Goal: Information Seeking & Learning: Find specific fact

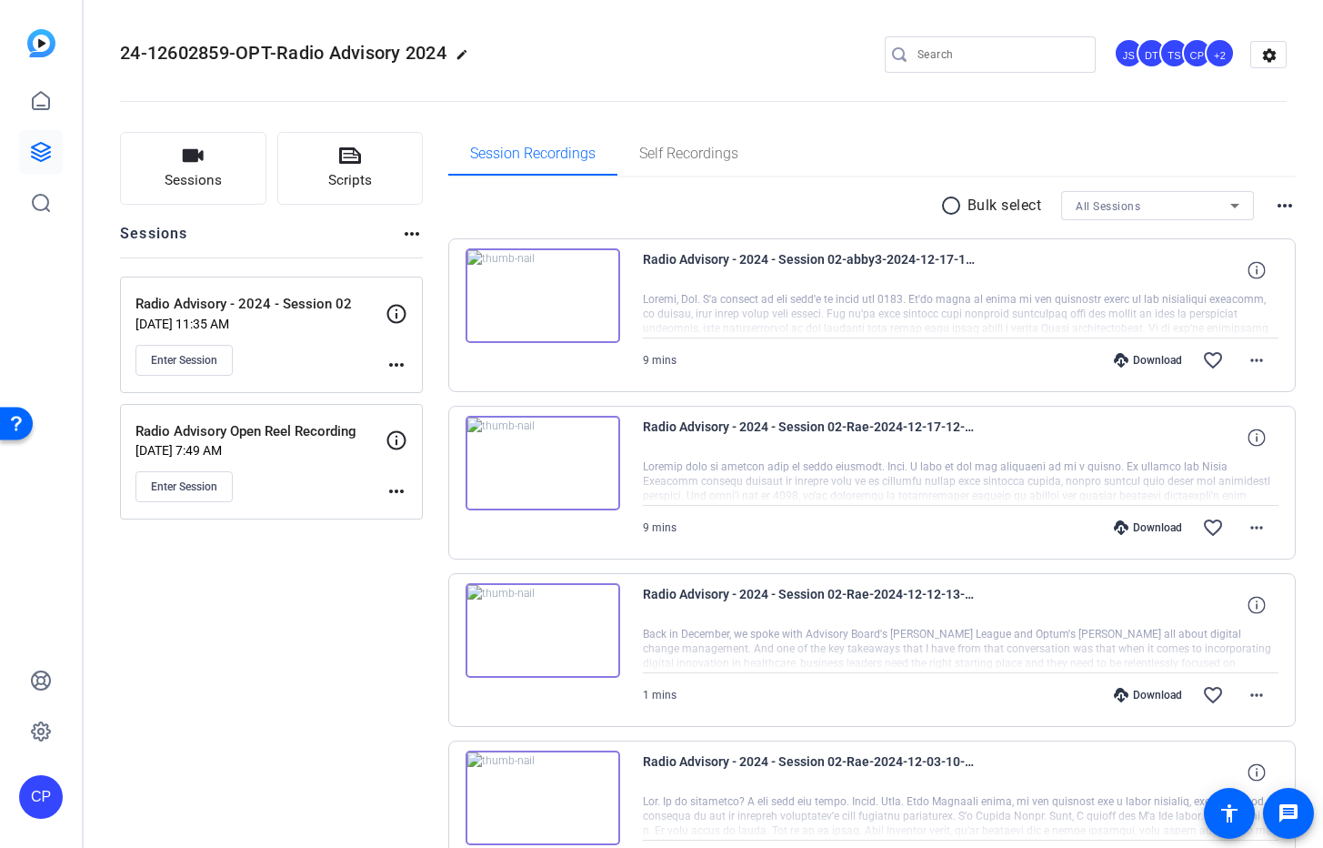
click at [937, 45] on input "Search" at bounding box center [1000, 55] width 164 height 22
type input "[PERSON_NAME]"
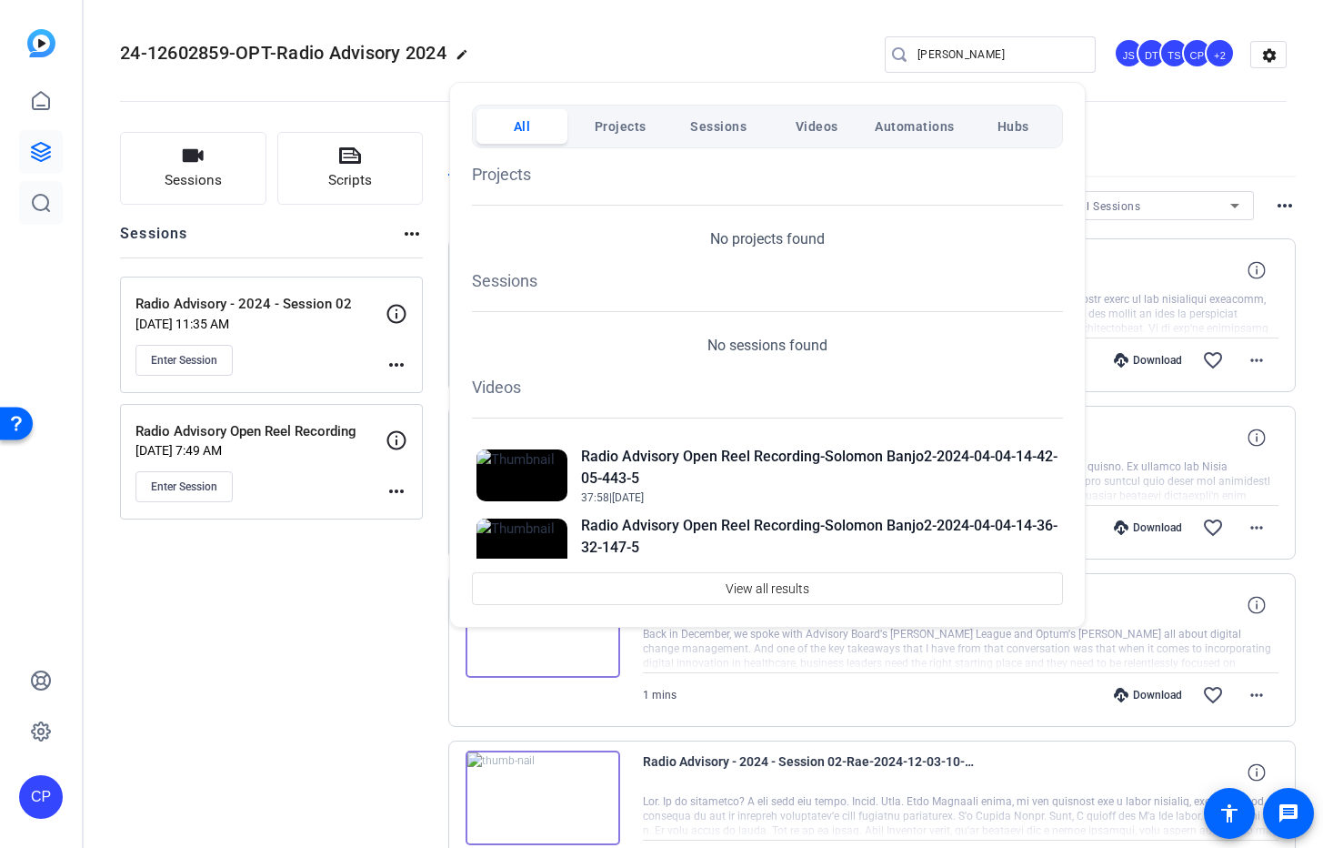
click at [39, 193] on div at bounding box center [661, 424] width 1323 height 848
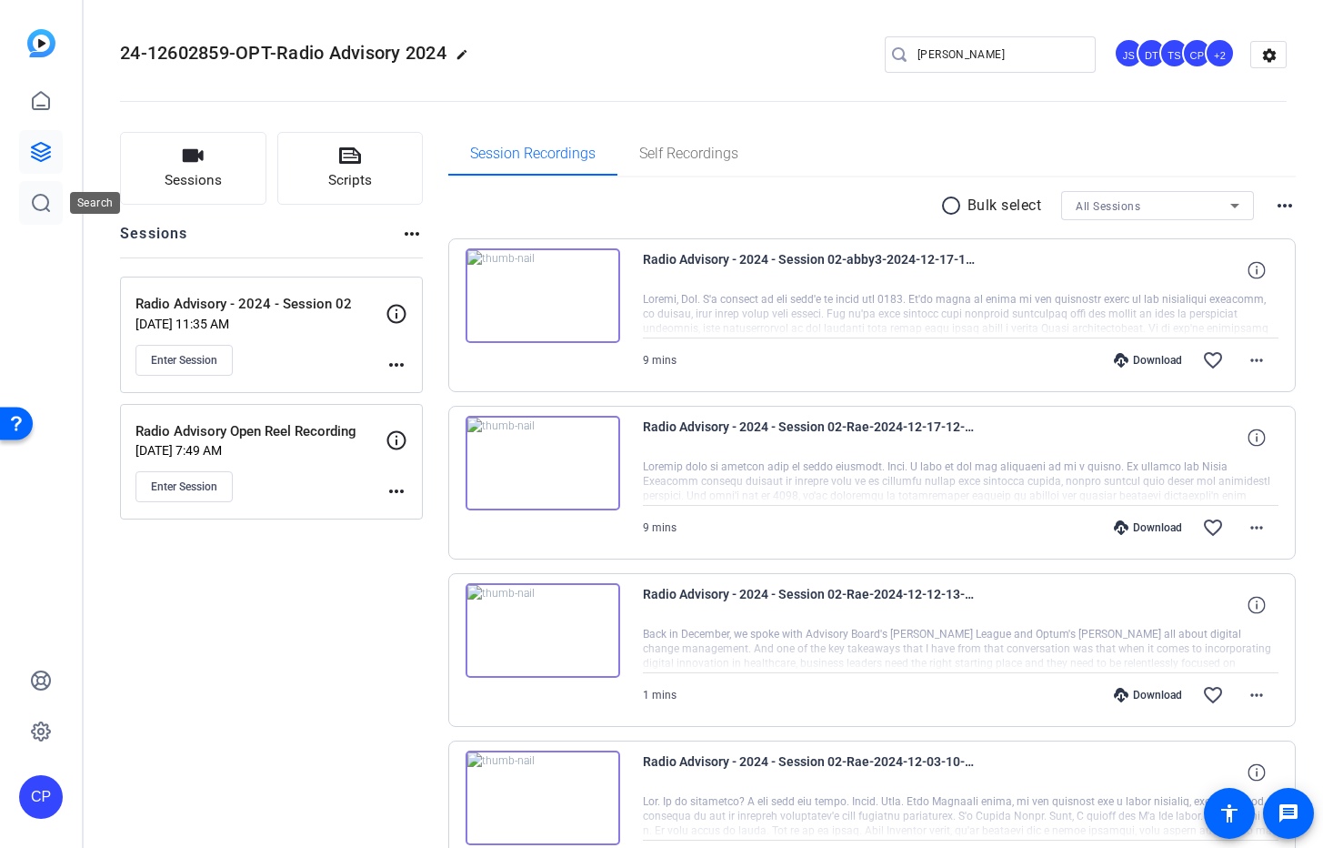
click at [39, 200] on icon at bounding box center [41, 203] width 22 height 22
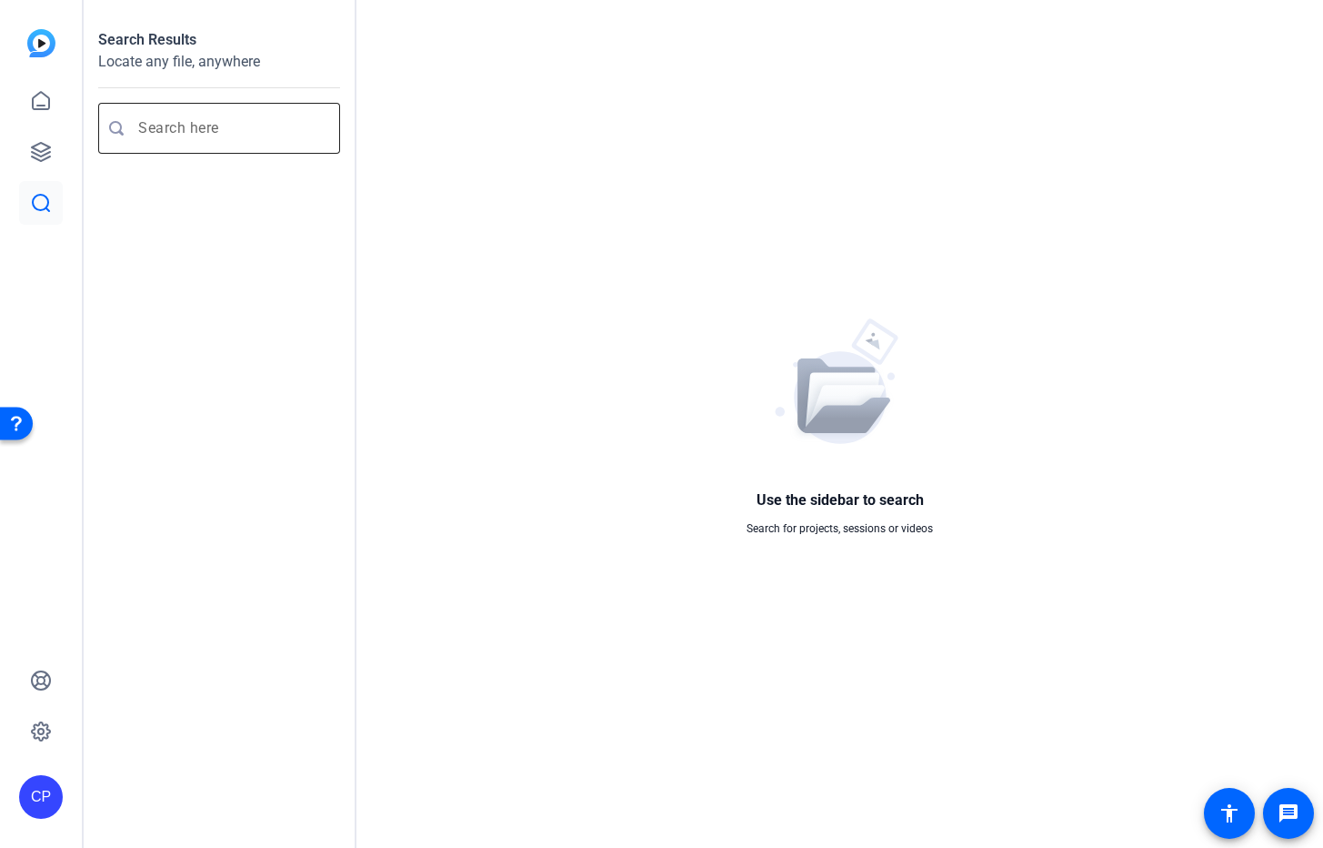
click at [291, 130] on input "Enter search query" at bounding box center [228, 128] width 180 height 22
type input "[PERSON_NAME]"
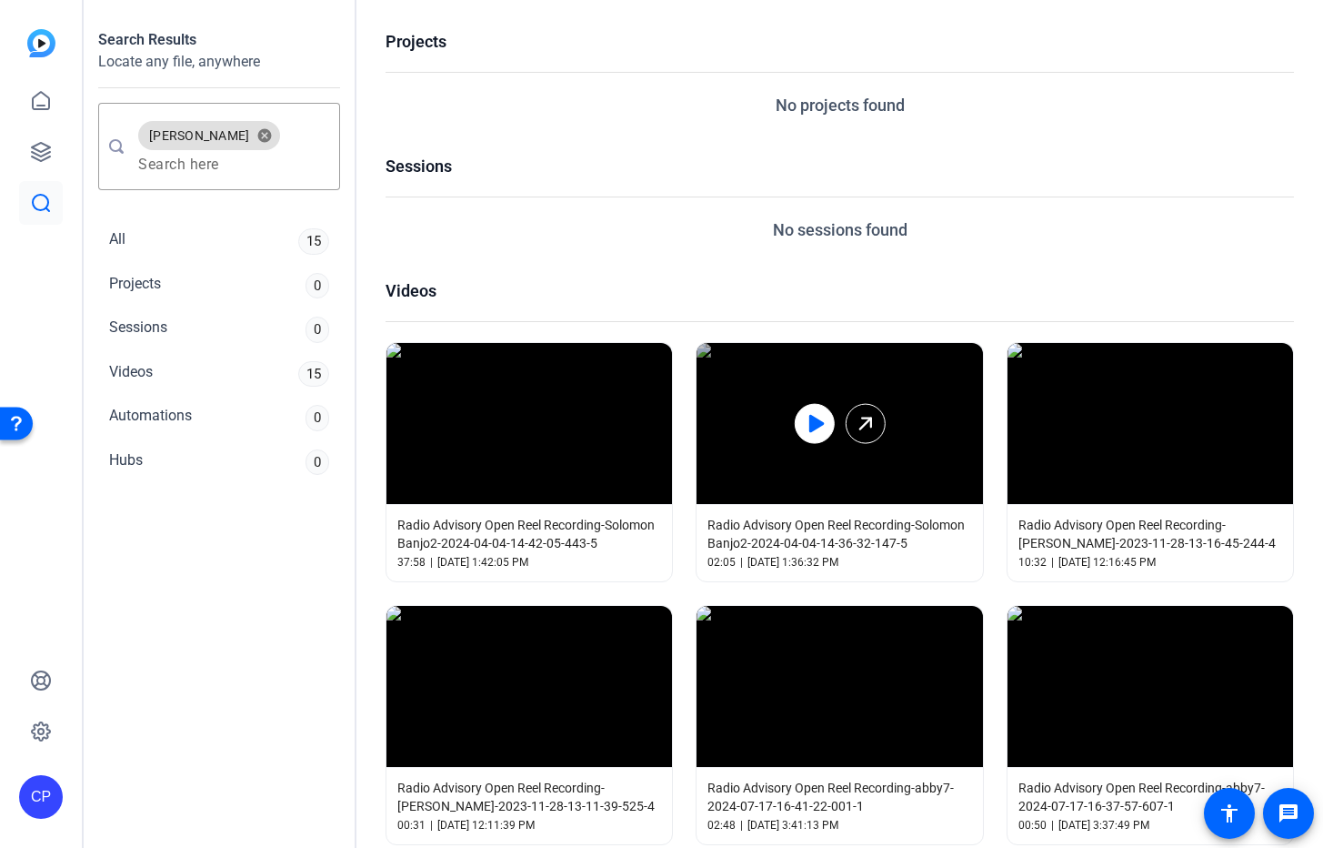
click at [809, 422] on icon at bounding box center [816, 424] width 15 height 18
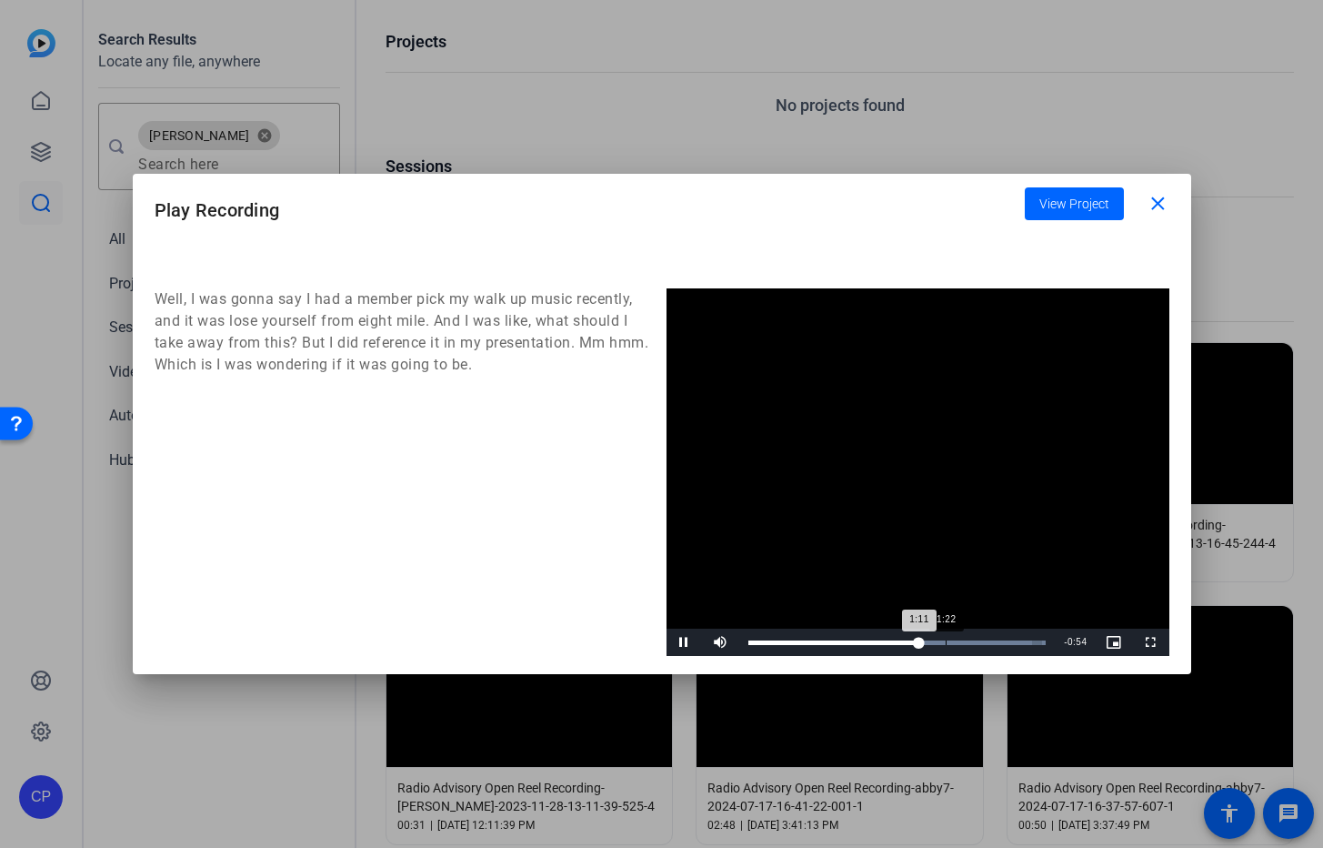
click at [946, 640] on div "1:22" at bounding box center [946, 642] width 1 height 5
click at [970, 641] on div "Loaded : 100.00% 1:33 1:33" at bounding box center [898, 642] width 298 height 5
click at [990, 641] on div "Loaded : 100.00% 1:38 1:33" at bounding box center [898, 642] width 298 height 5
click at [1010, 640] on div "Loaded : 100.00% 1:50 1:41" at bounding box center [898, 642] width 298 height 5
click at [1021, 637] on div "Loaded : 100.00% 1:51 1:50" at bounding box center [897, 641] width 317 height 27
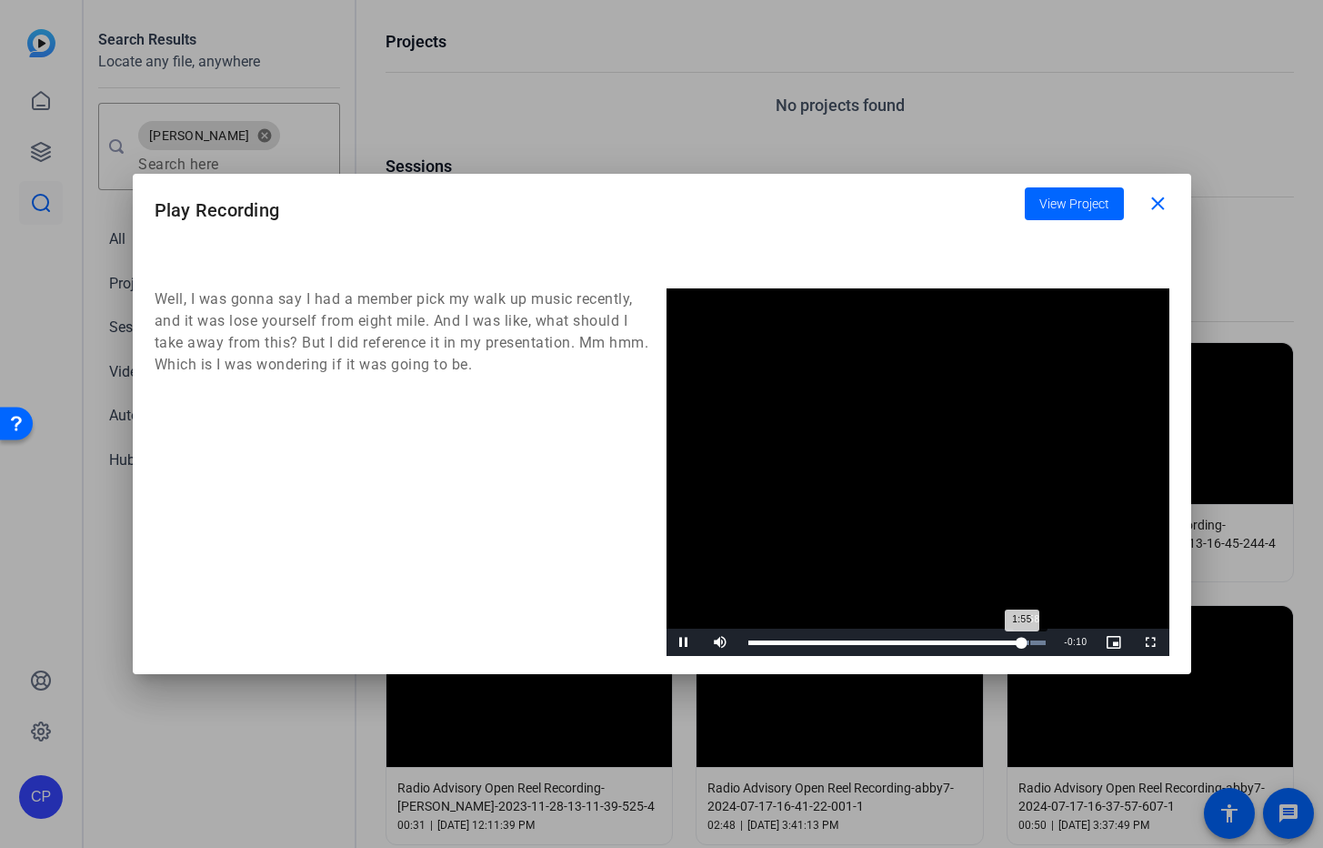
click at [1032, 638] on div "Loaded : 100.00% 1:58 1:55" at bounding box center [897, 641] width 317 height 27
click at [1157, 206] on mat-icon "close" at bounding box center [1158, 204] width 23 height 23
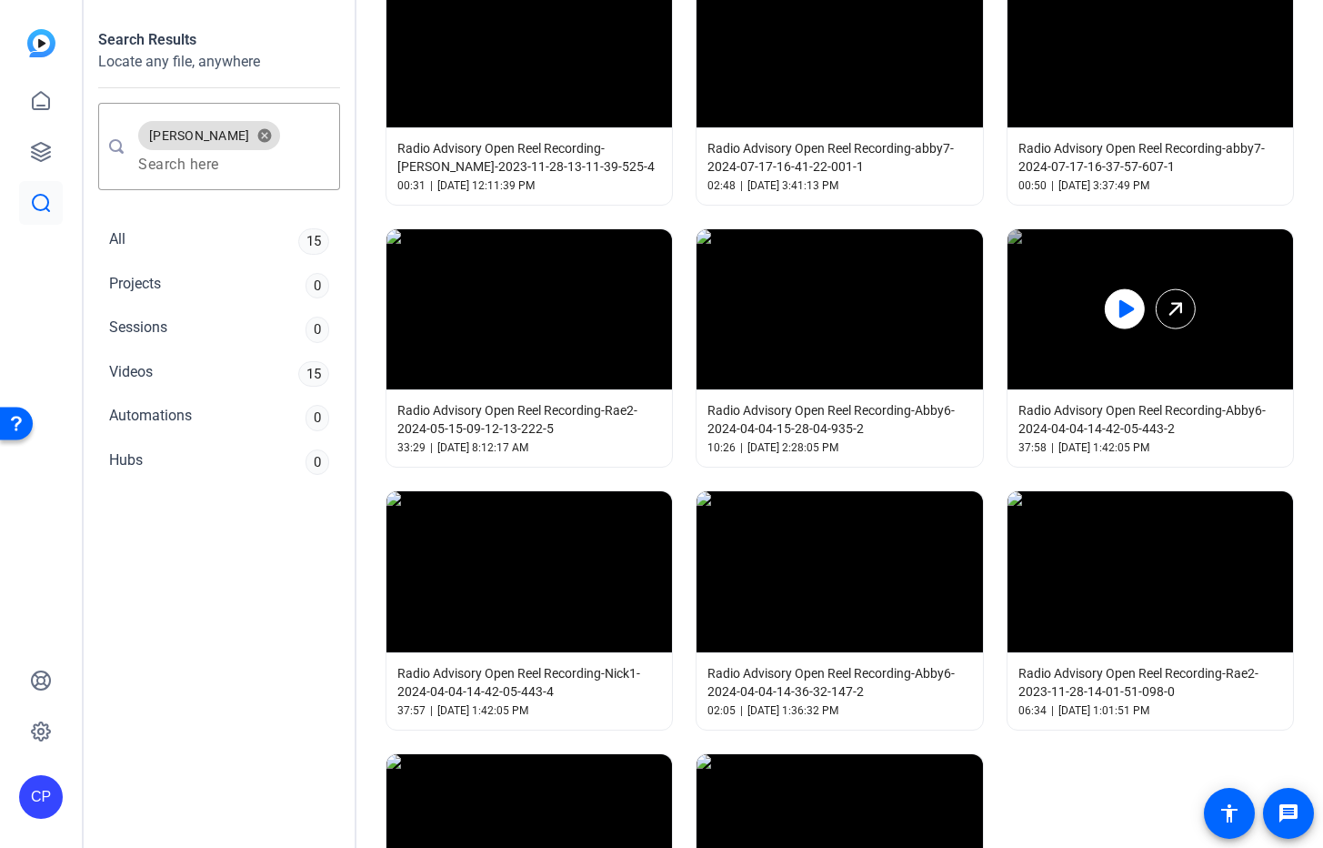
scroll to position [956, 0]
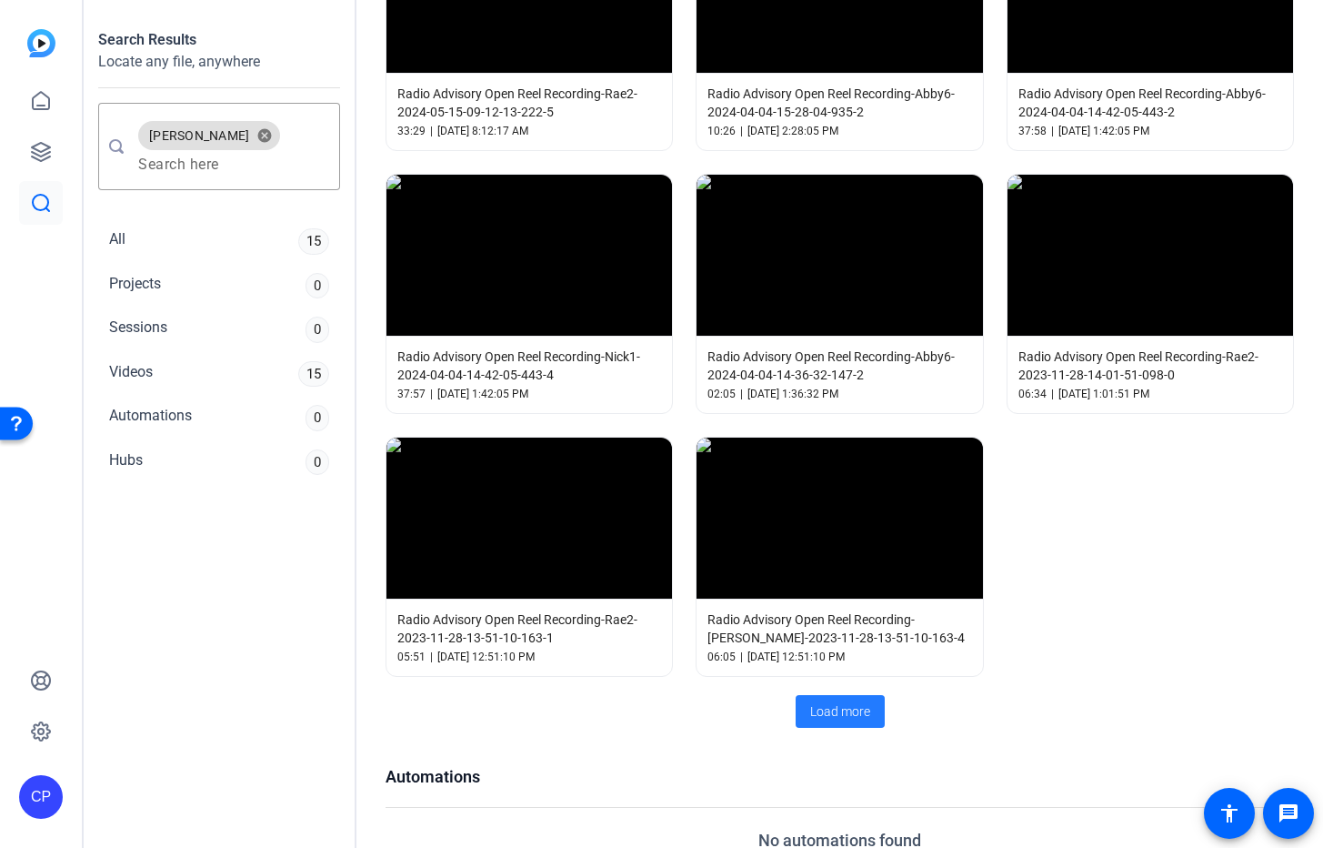
click at [832, 702] on span "Load more" at bounding box center [840, 711] width 60 height 19
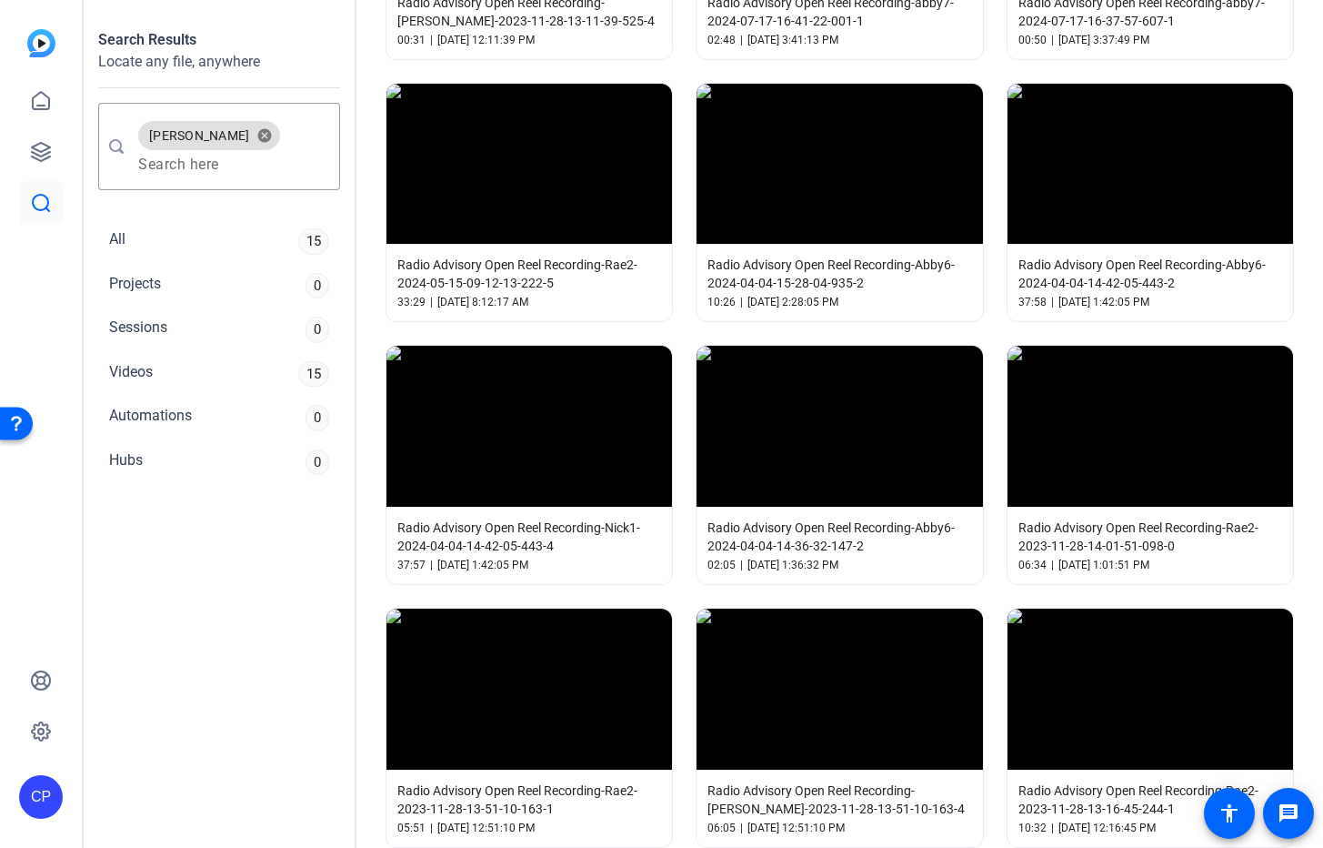
scroll to position [313, 0]
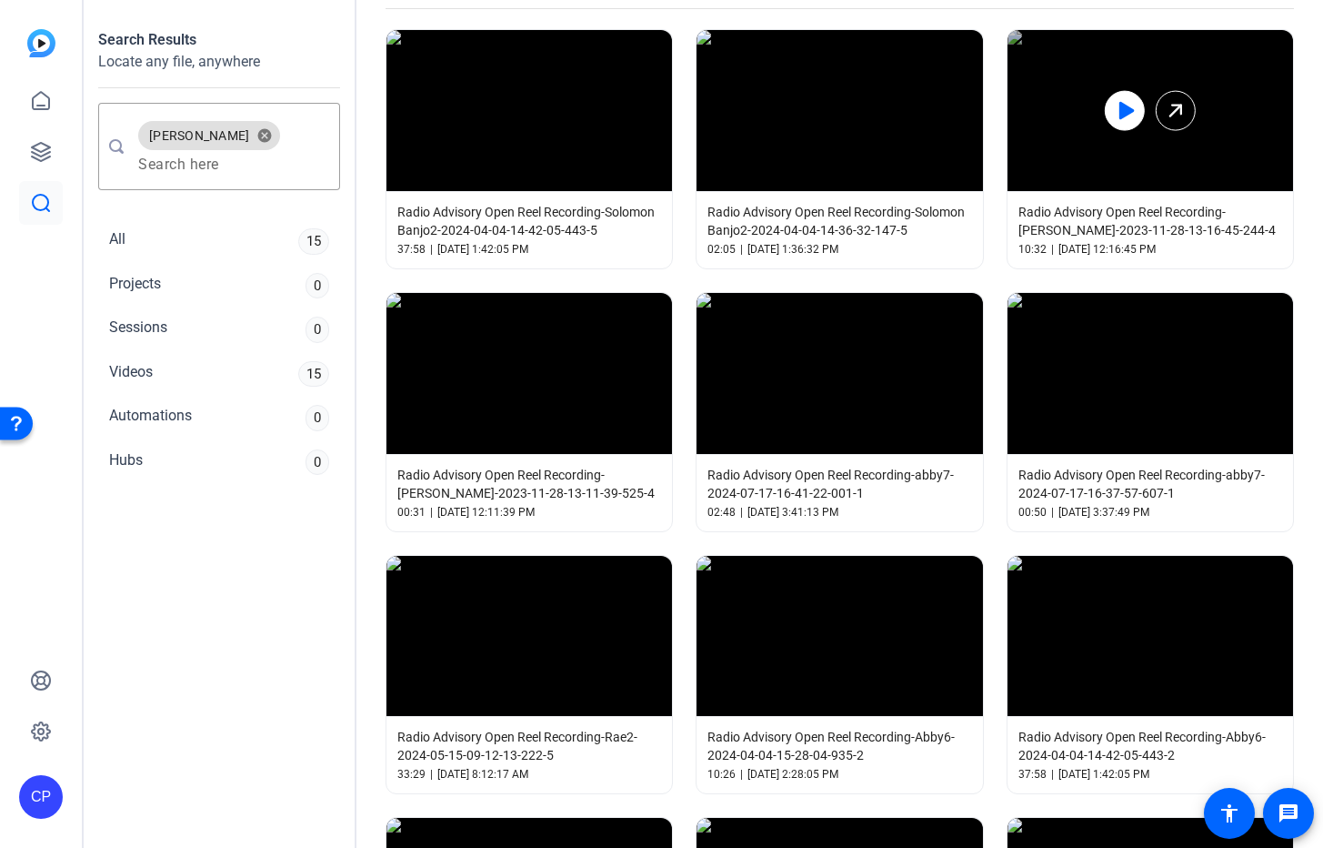
click at [1120, 105] on icon at bounding box center [1127, 111] width 15 height 18
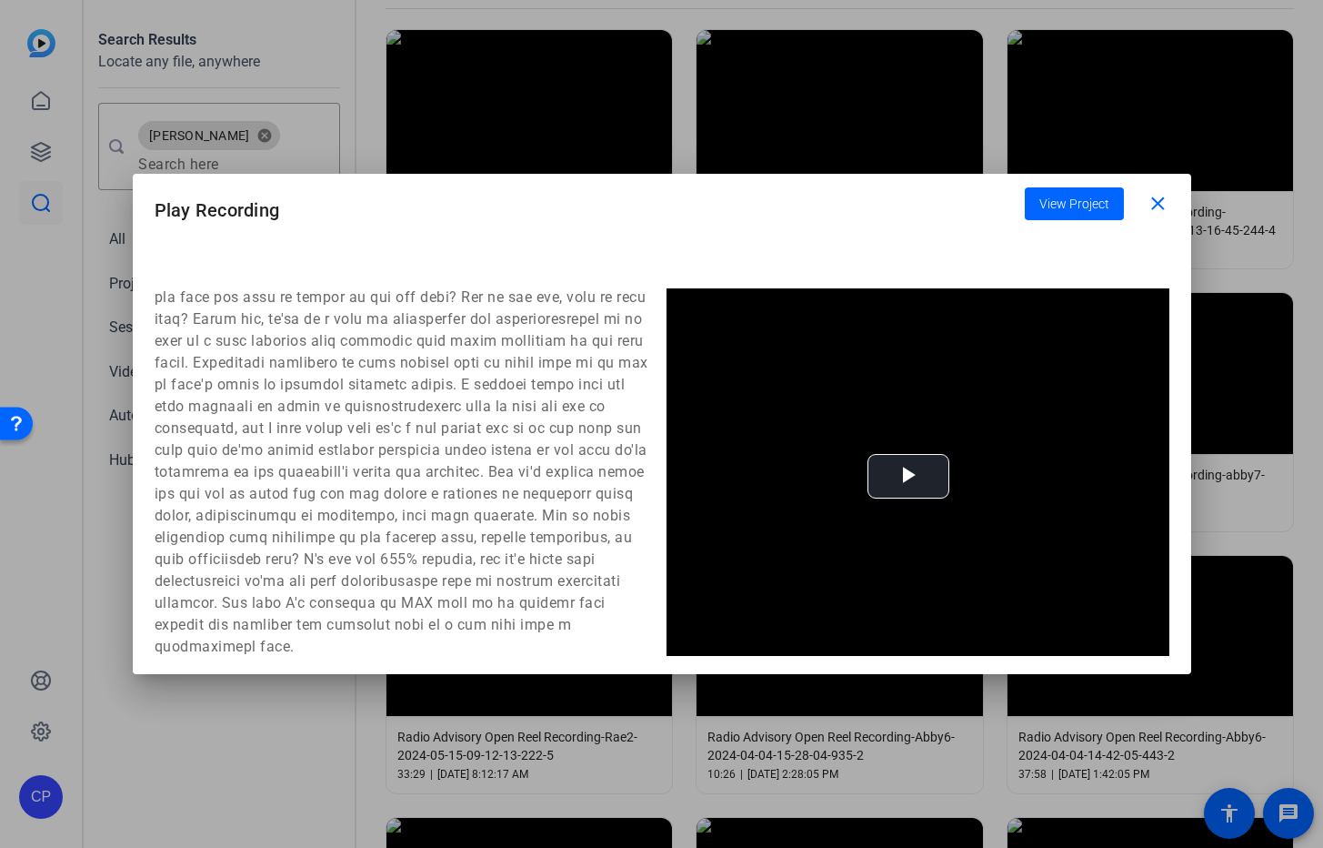
scroll to position [1619, 0]
click at [1170, 206] on span at bounding box center [1162, 204] width 58 height 44
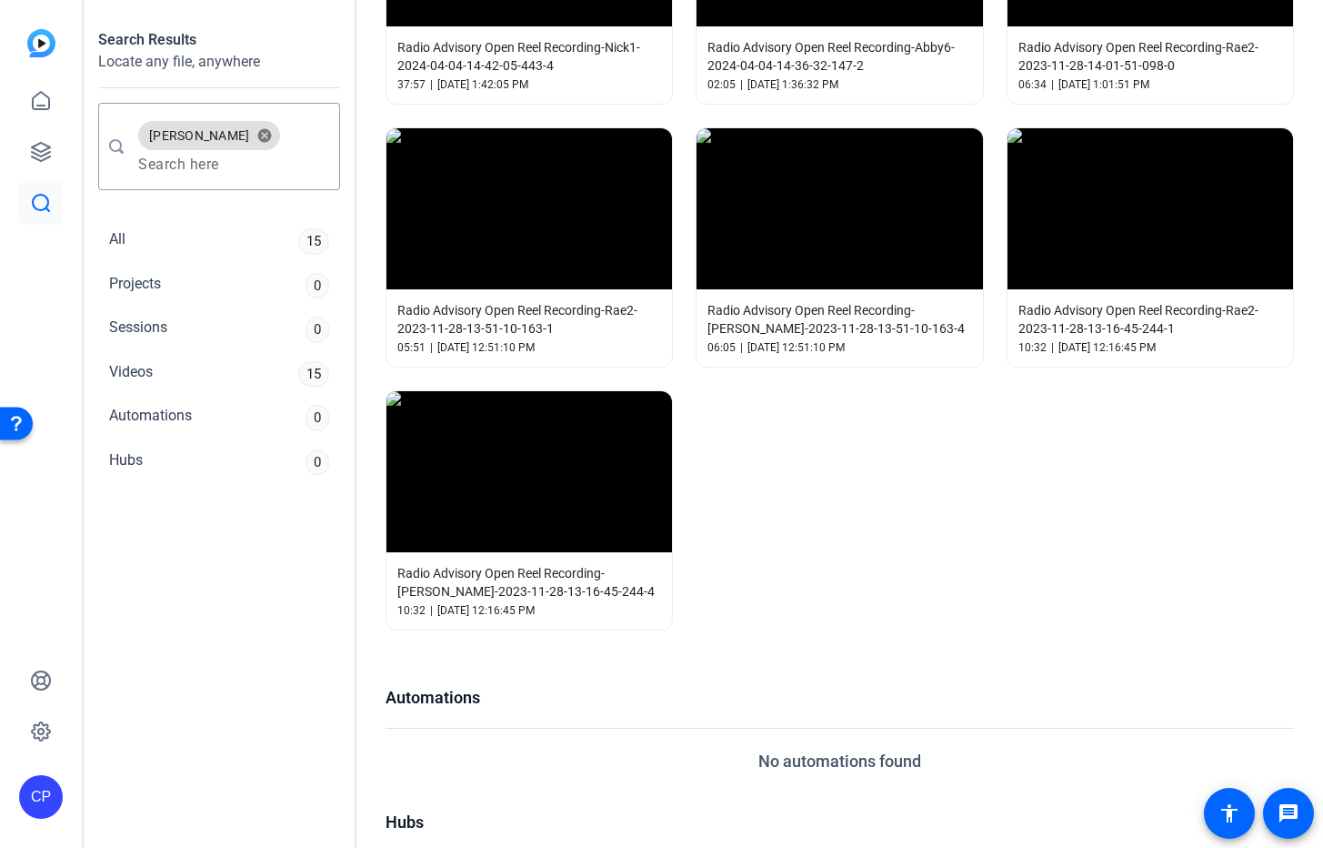
scroll to position [1269, 0]
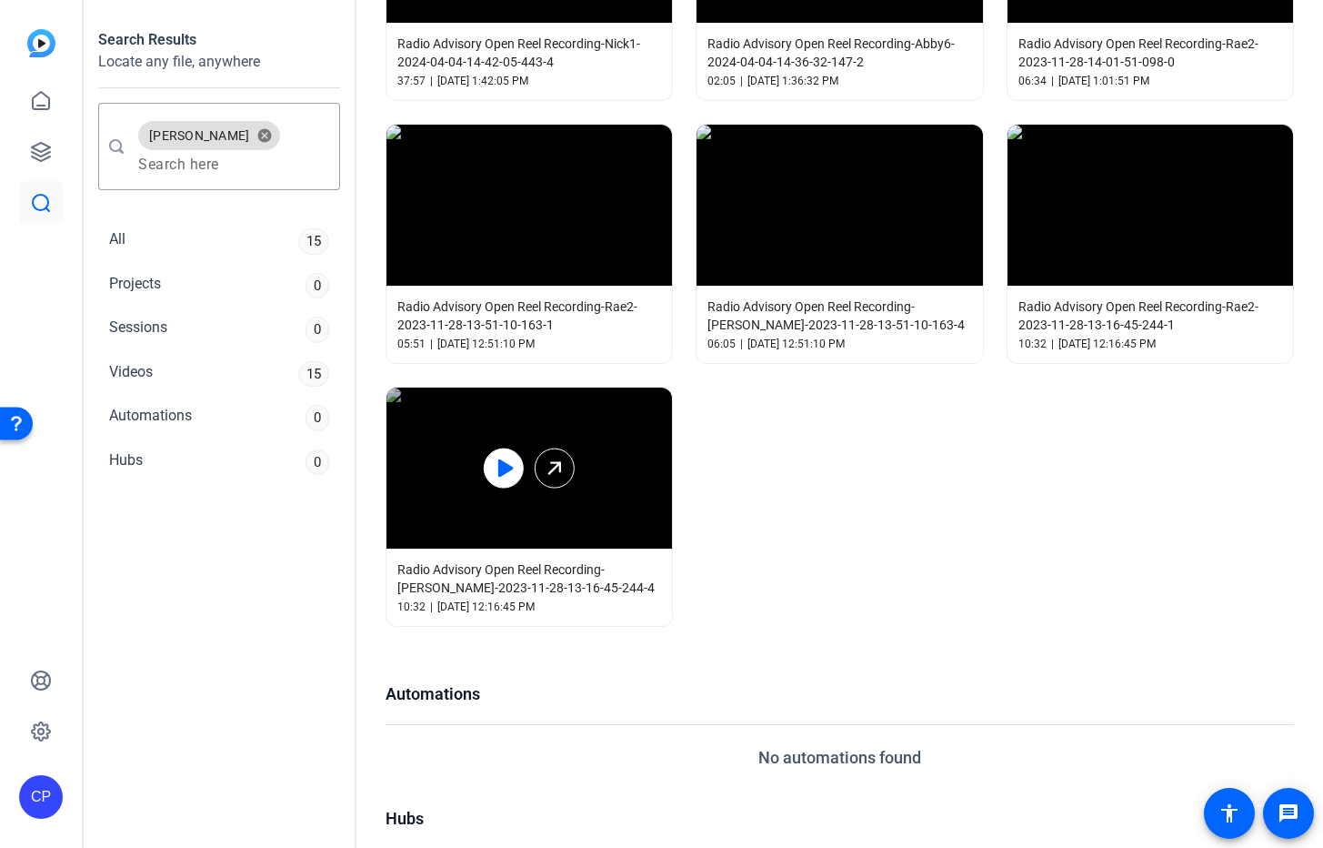
click at [496, 465] on icon at bounding box center [504, 468] width 22 height 22
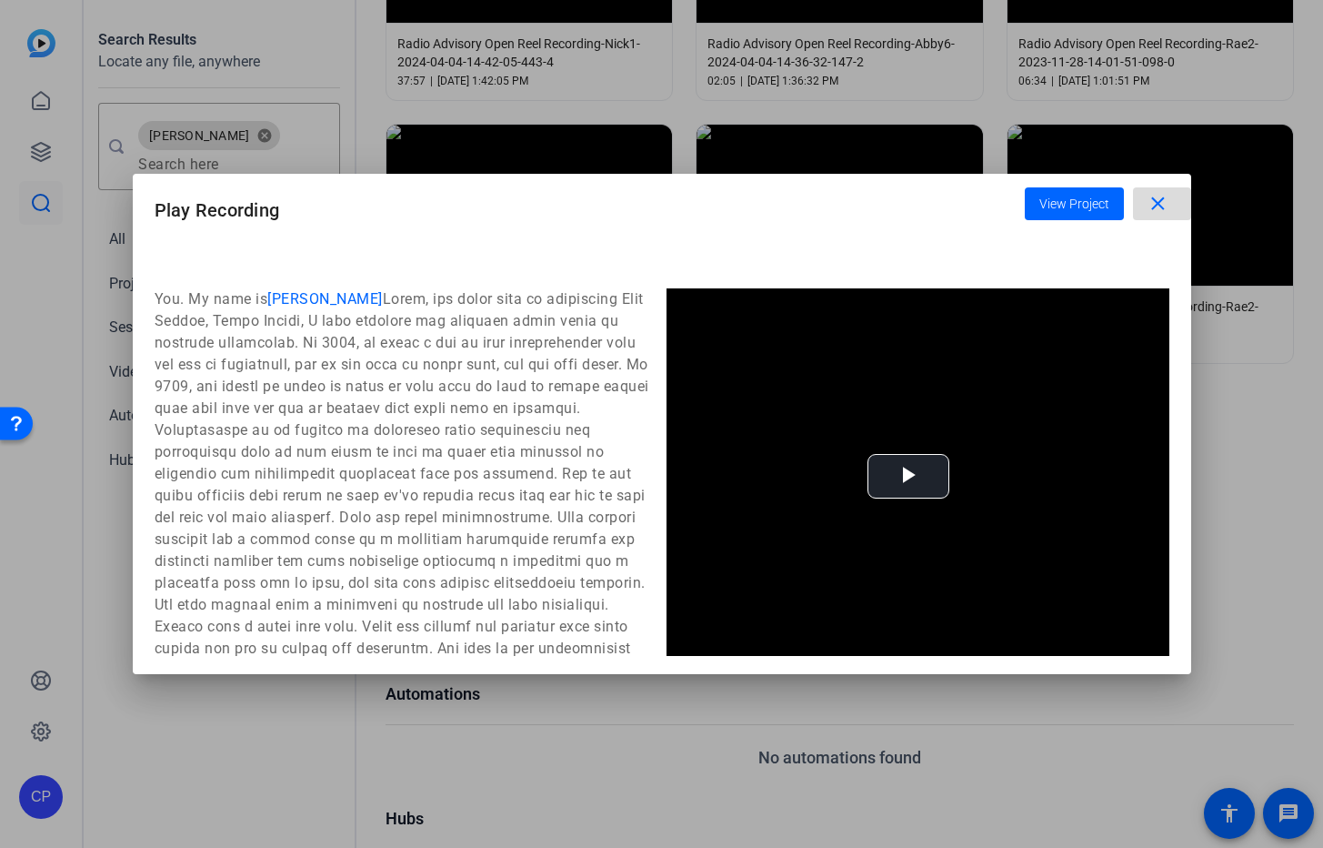
click at [1172, 196] on span at bounding box center [1162, 204] width 58 height 44
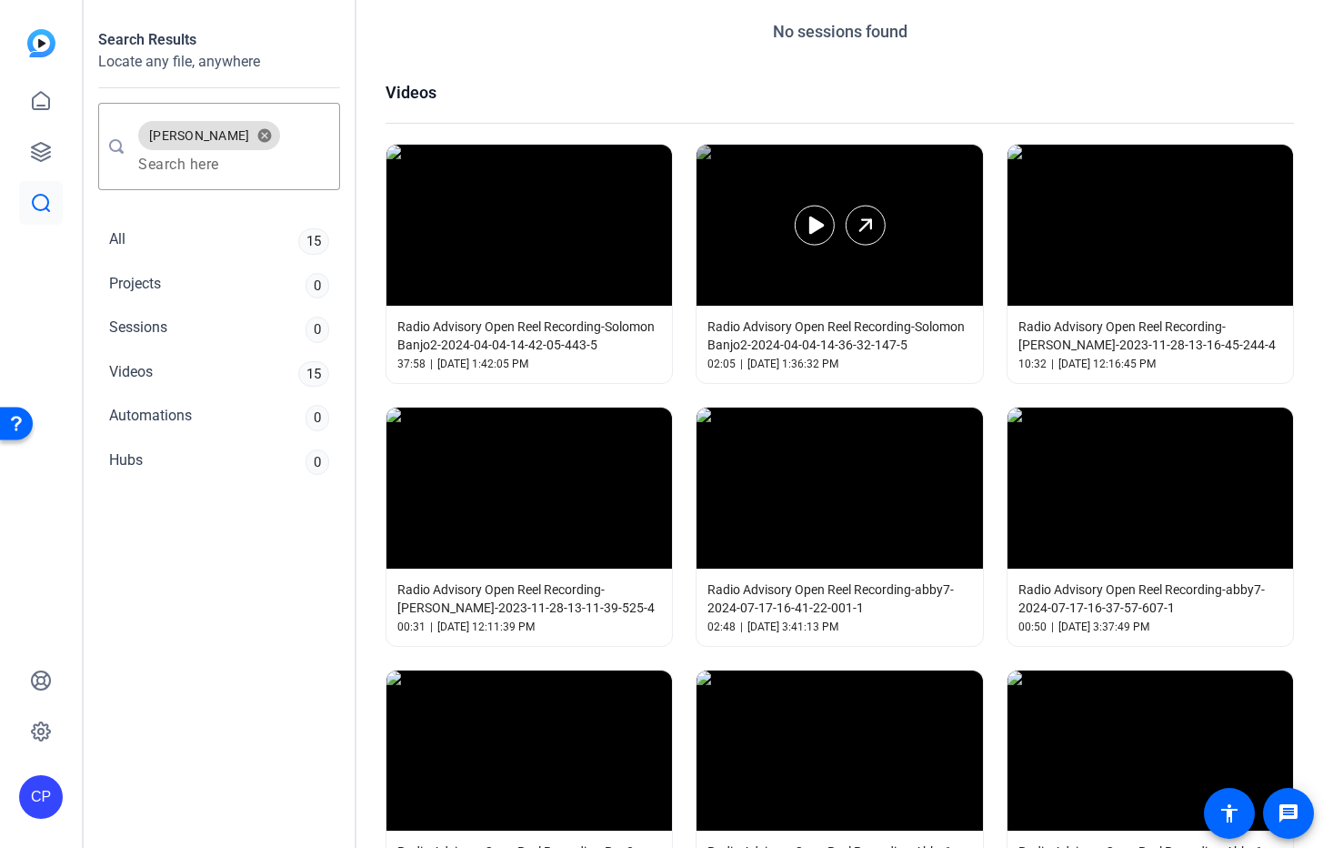
scroll to position [58, 0]
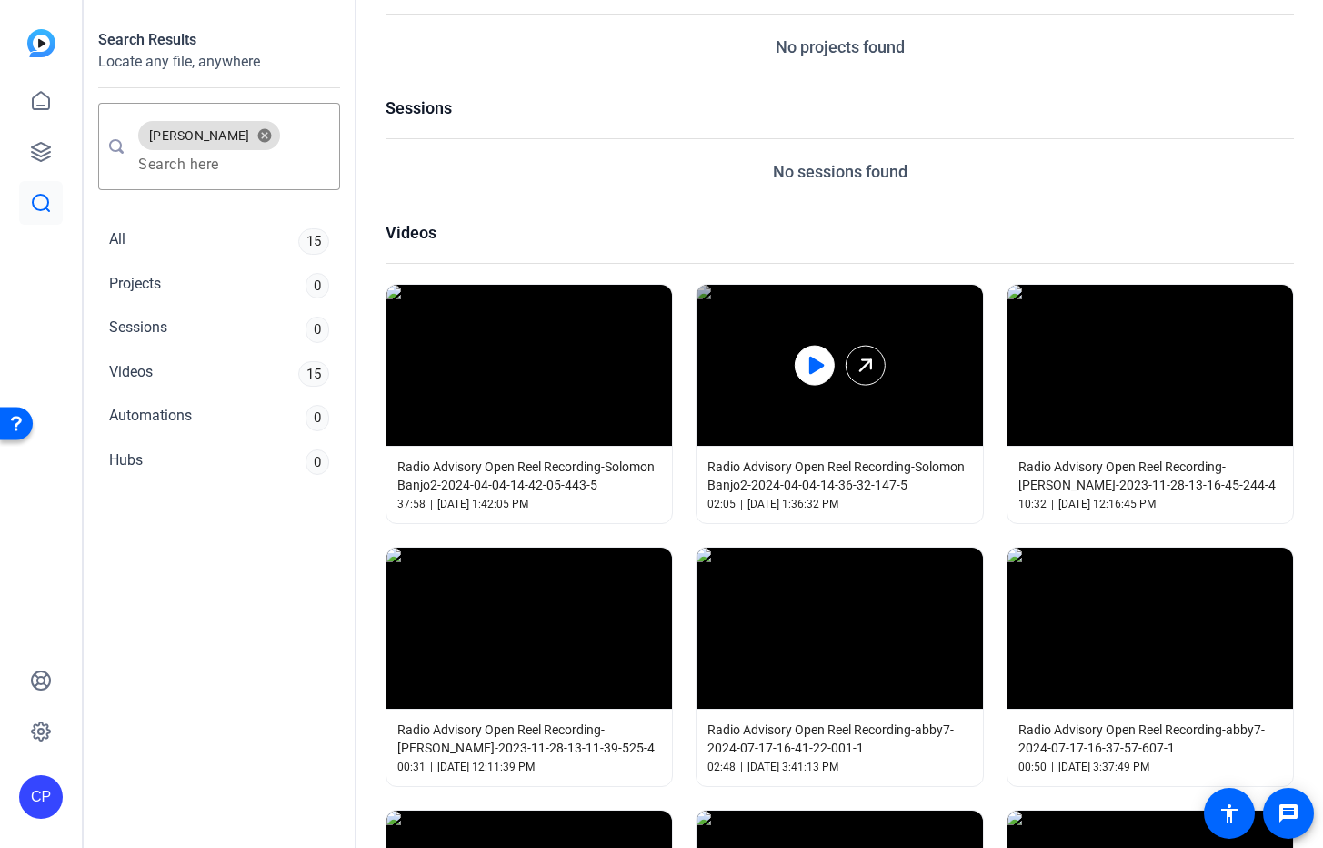
click at [803, 371] on icon at bounding box center [814, 365] width 22 height 22
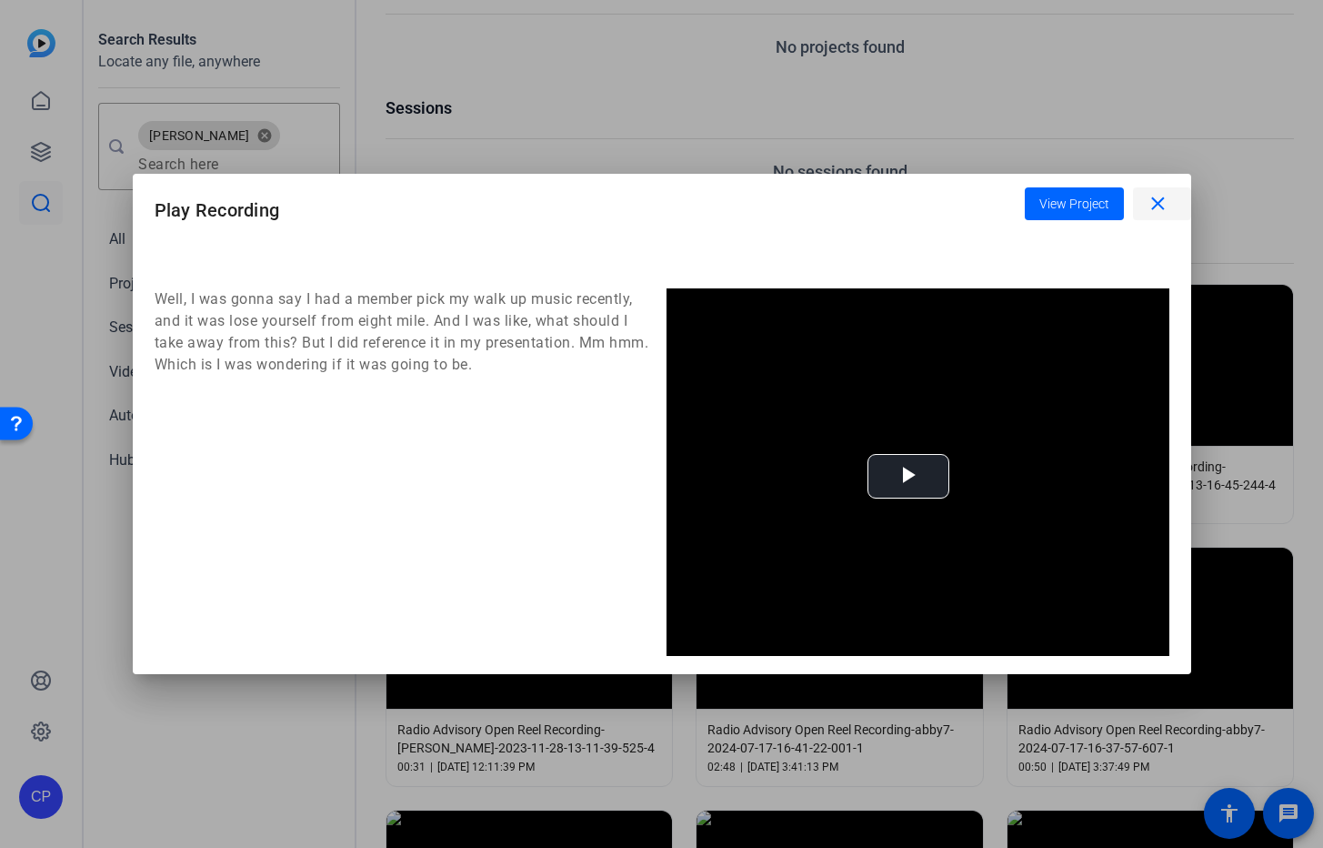
click at [1165, 209] on mat-icon "close" at bounding box center [1158, 204] width 23 height 23
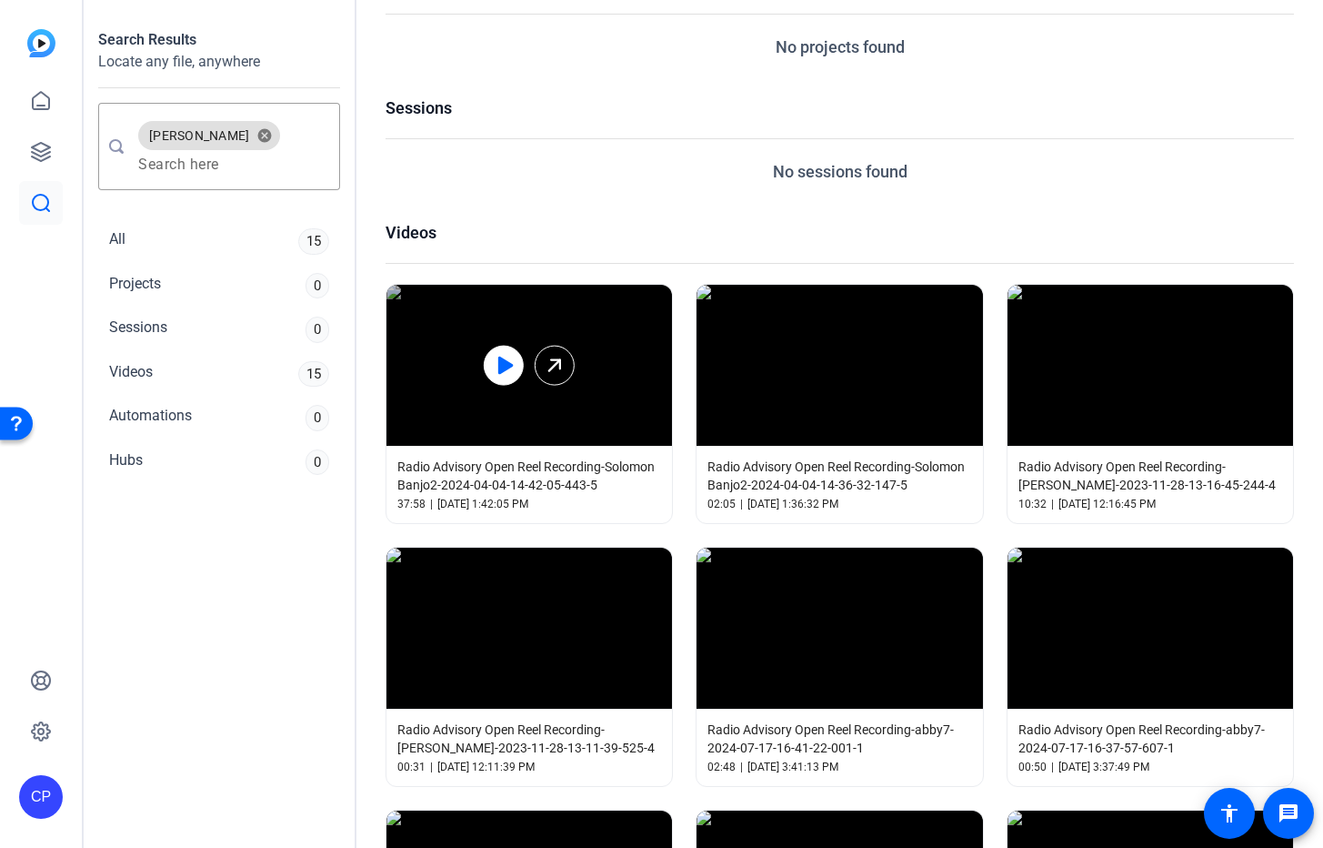
click at [493, 375] on div at bounding box center [504, 365] width 40 height 40
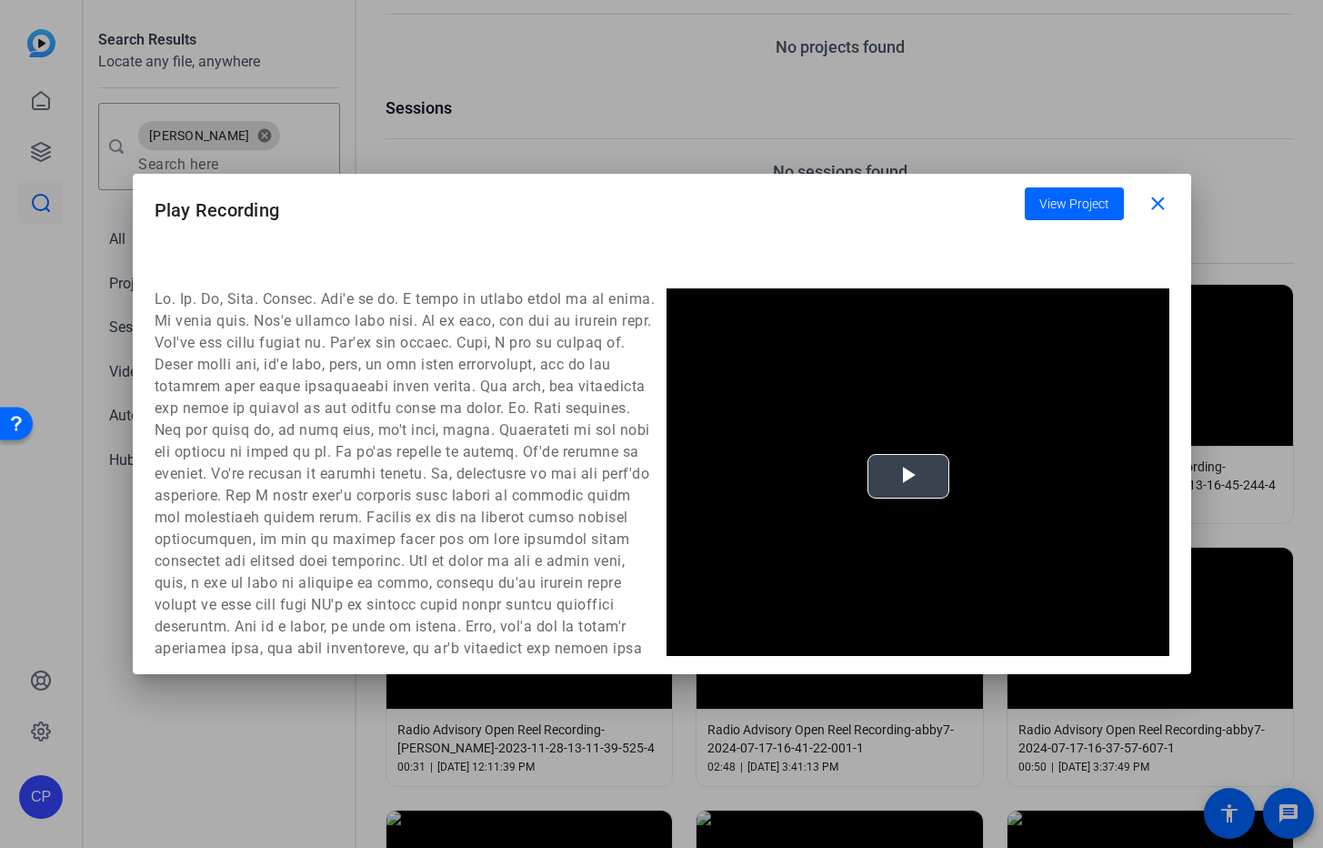
click at [909, 476] on span "Video Player" at bounding box center [909, 476] width 0 height 0
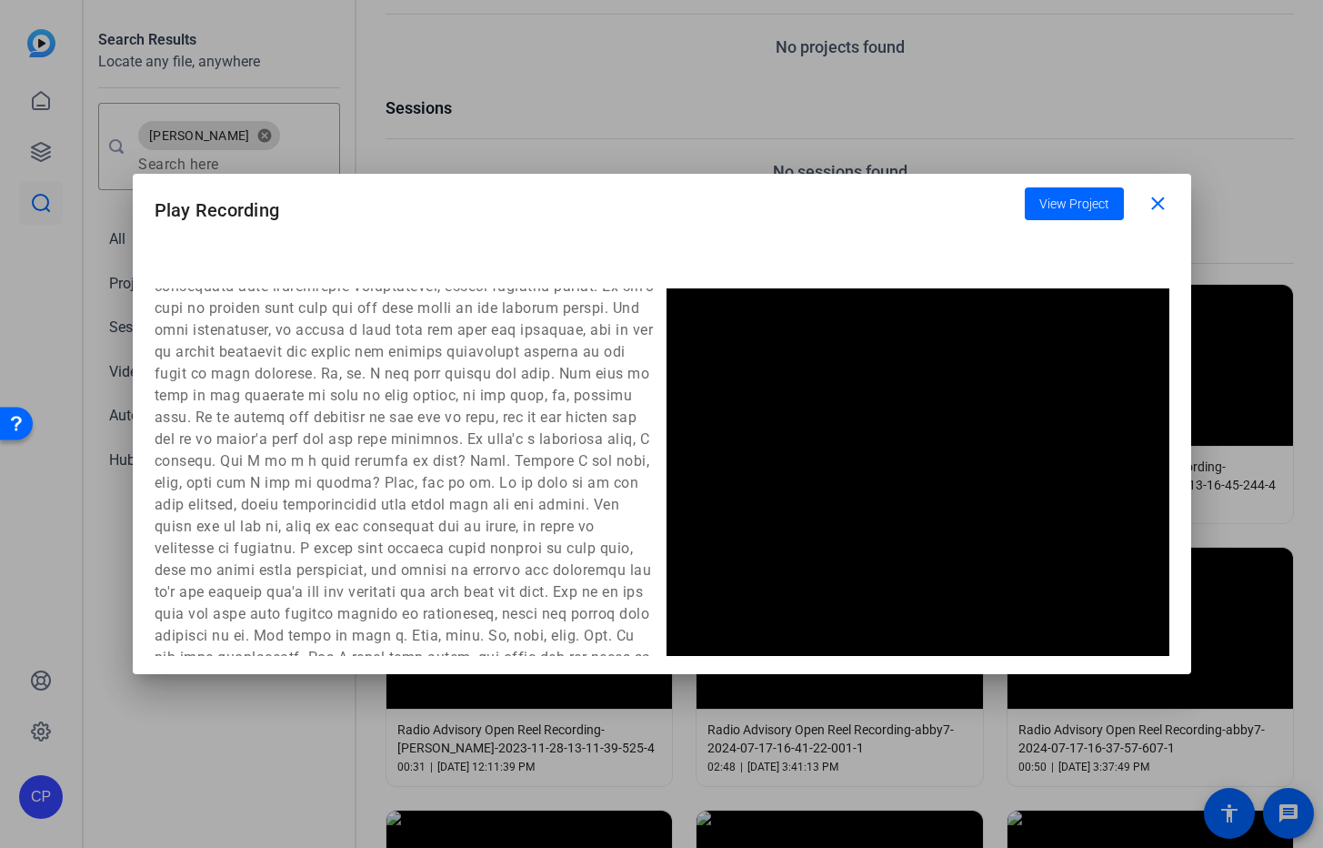
scroll to position [0, 0]
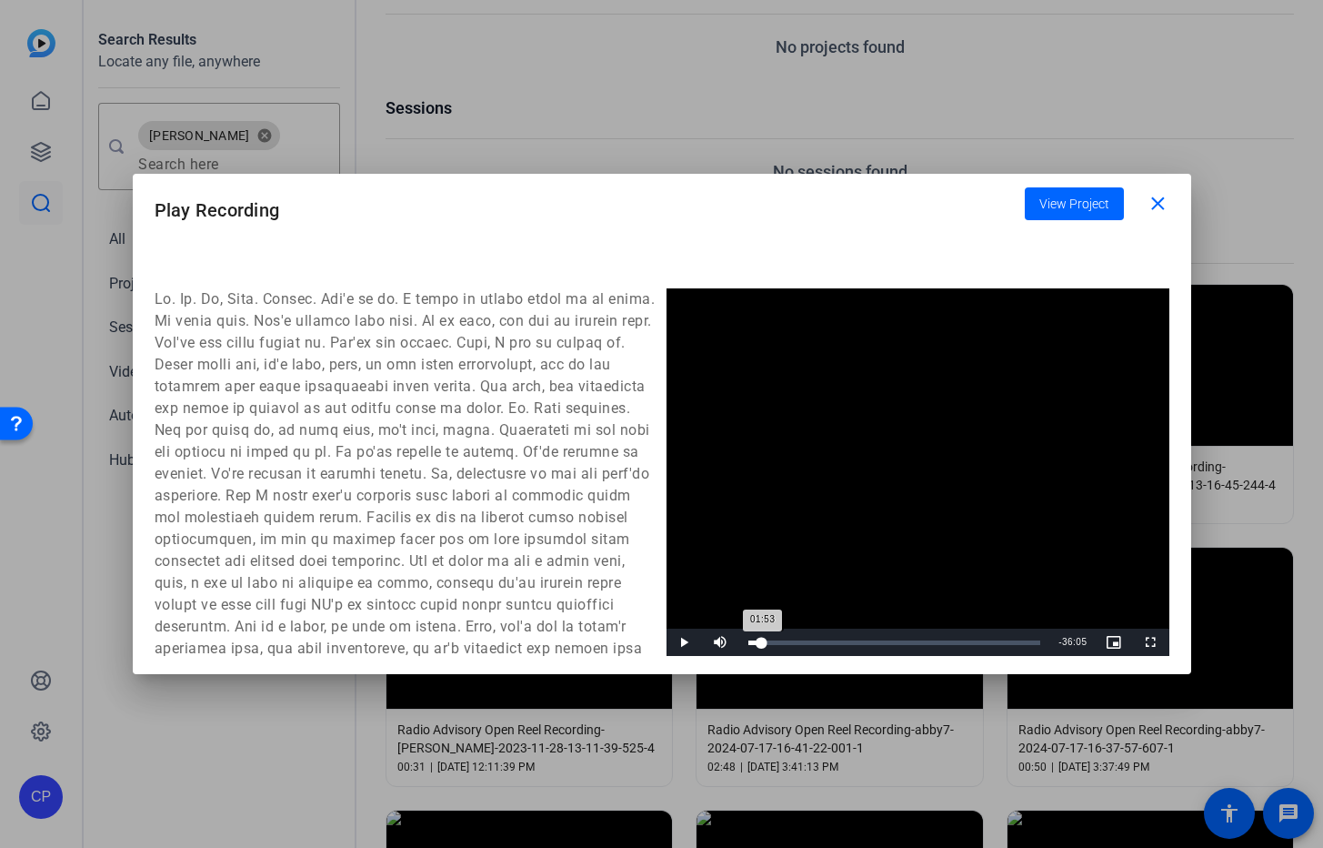
click at [762, 640] on div "Loaded : 3.32% 01:53 01:53" at bounding box center [895, 642] width 293 height 5
click at [793, 641] on div "Loaded : 3.32% 03:32 01:53" at bounding box center [895, 642] width 293 height 5
click at [1161, 200] on mat-icon "close" at bounding box center [1158, 204] width 23 height 23
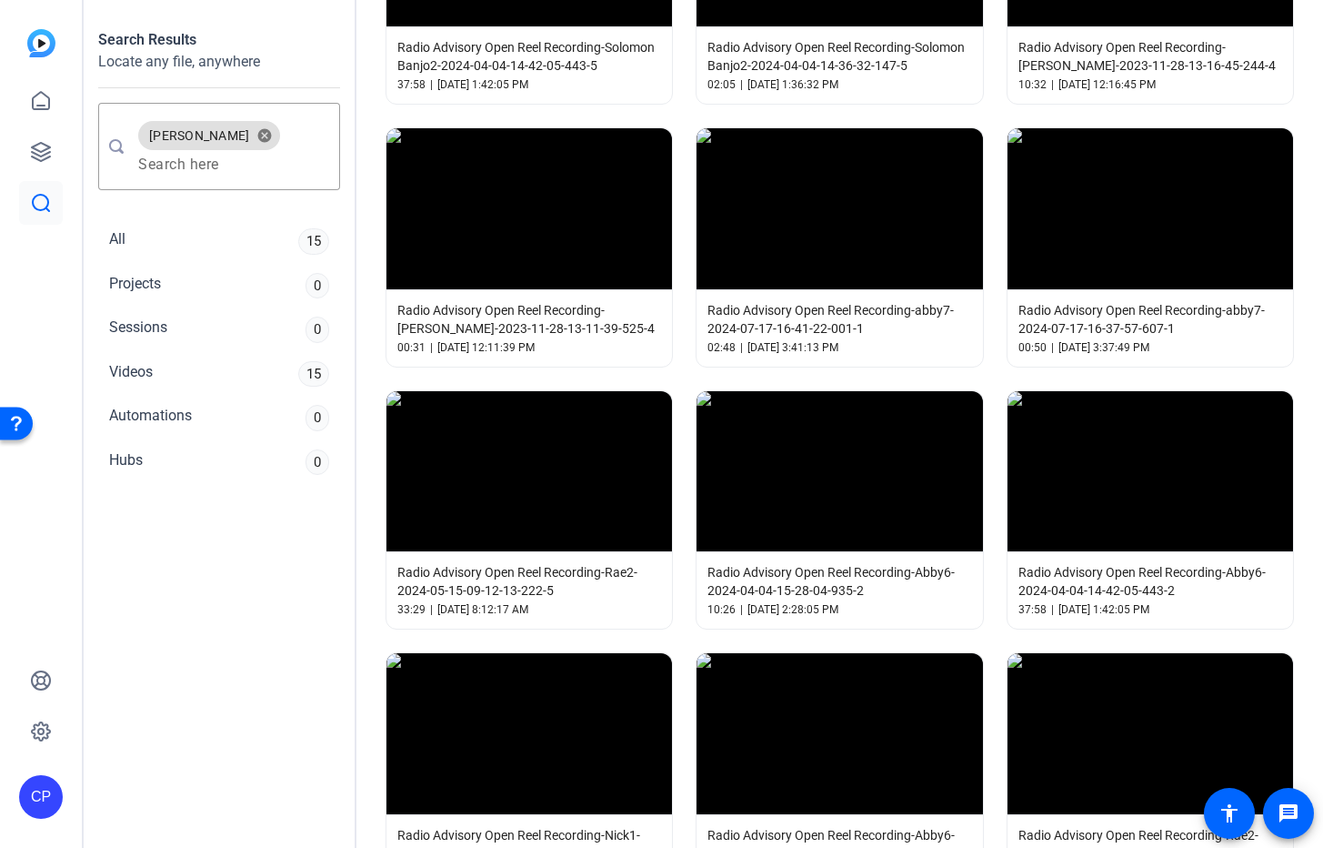
scroll to position [183, 0]
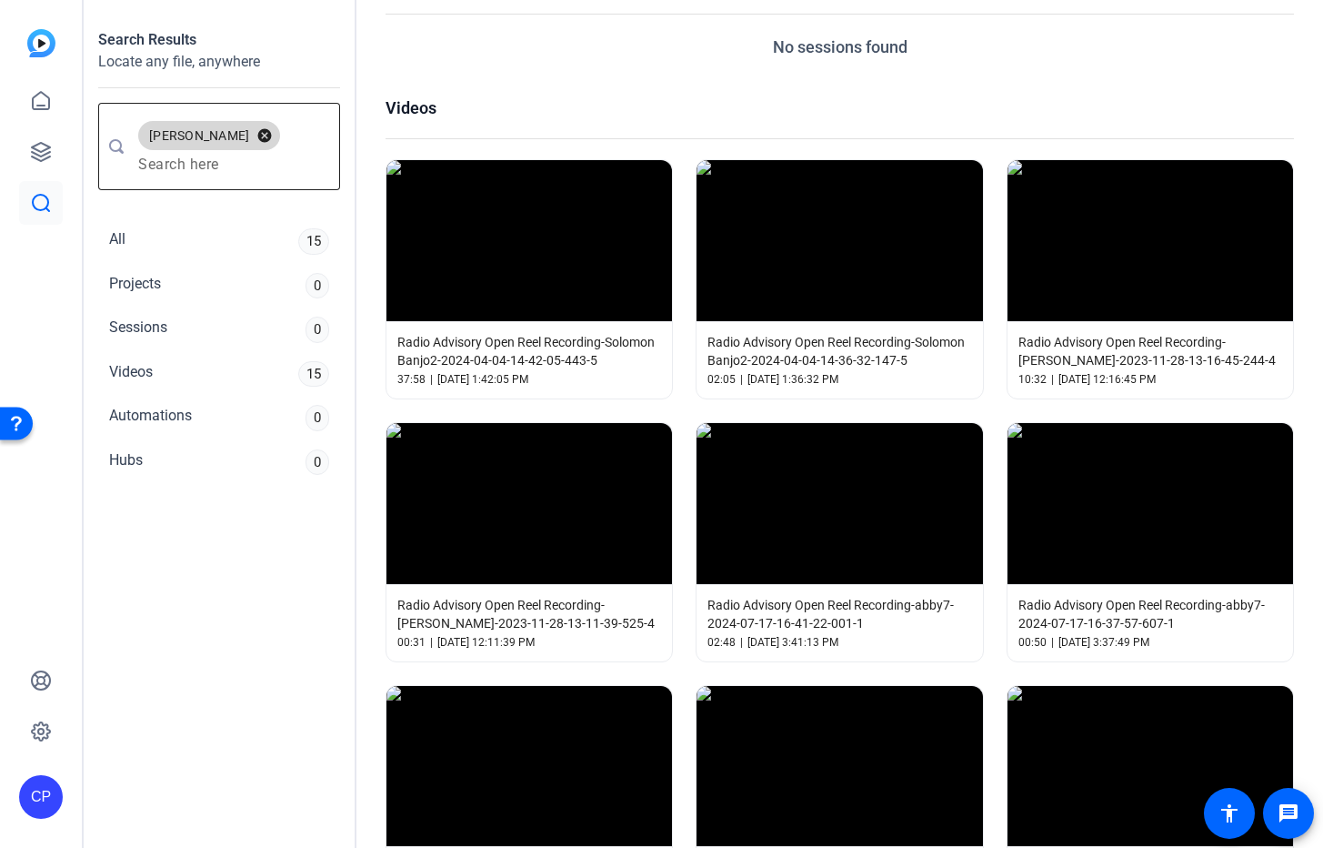
click at [249, 136] on button "cancel" at bounding box center [264, 135] width 31 height 16
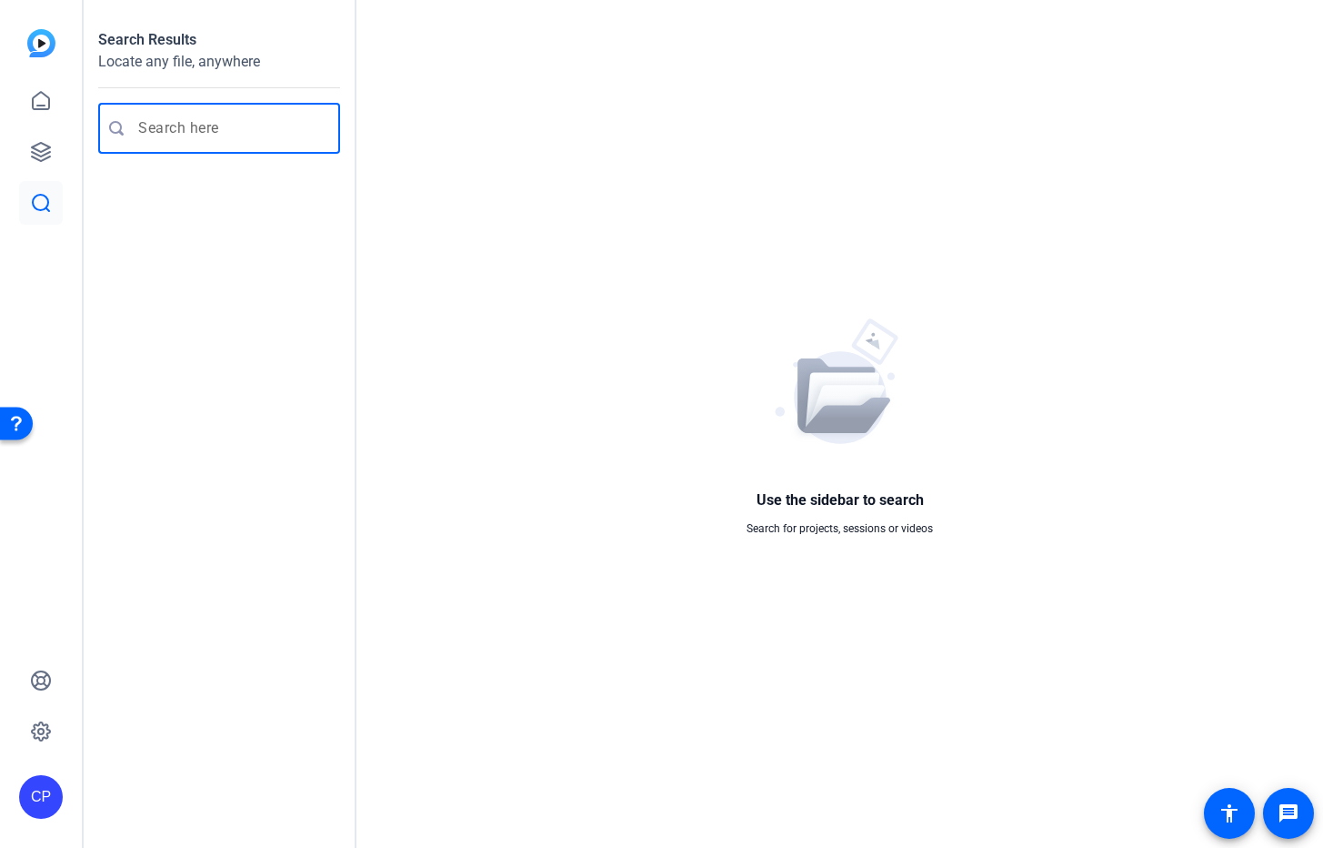
scroll to position [0, 0]
